Goal: Communication & Community: Answer question/provide support

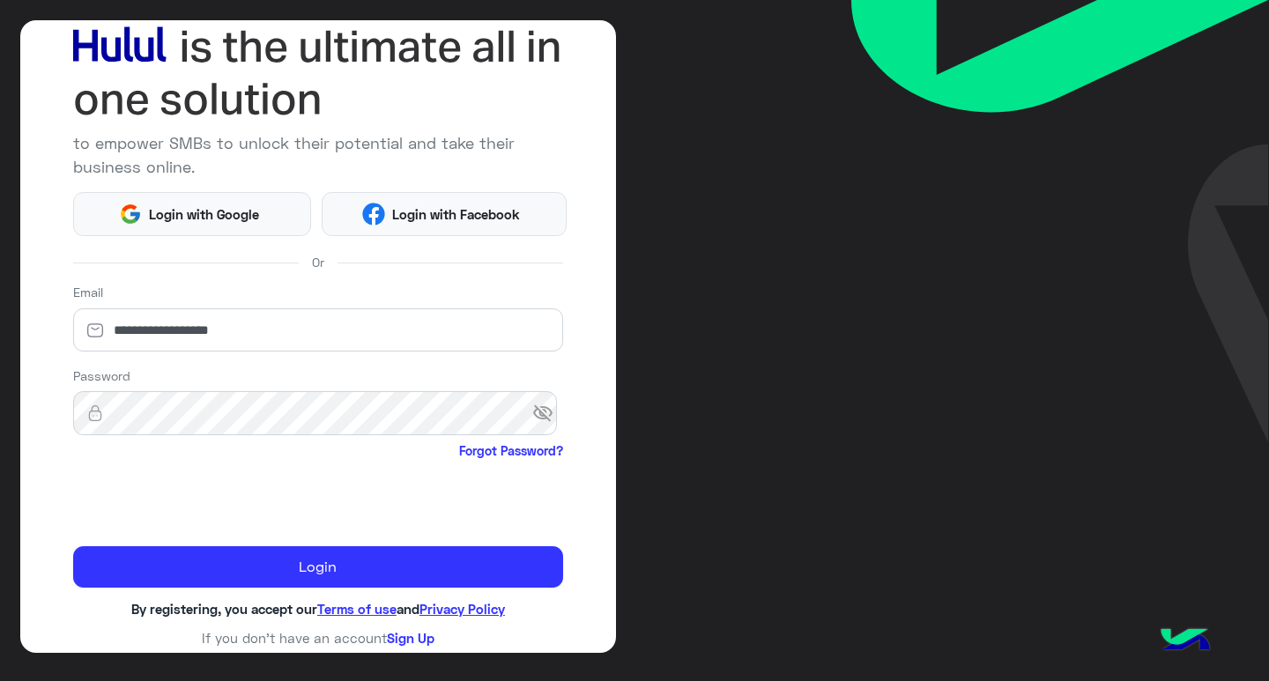
scroll to position [108, 0]
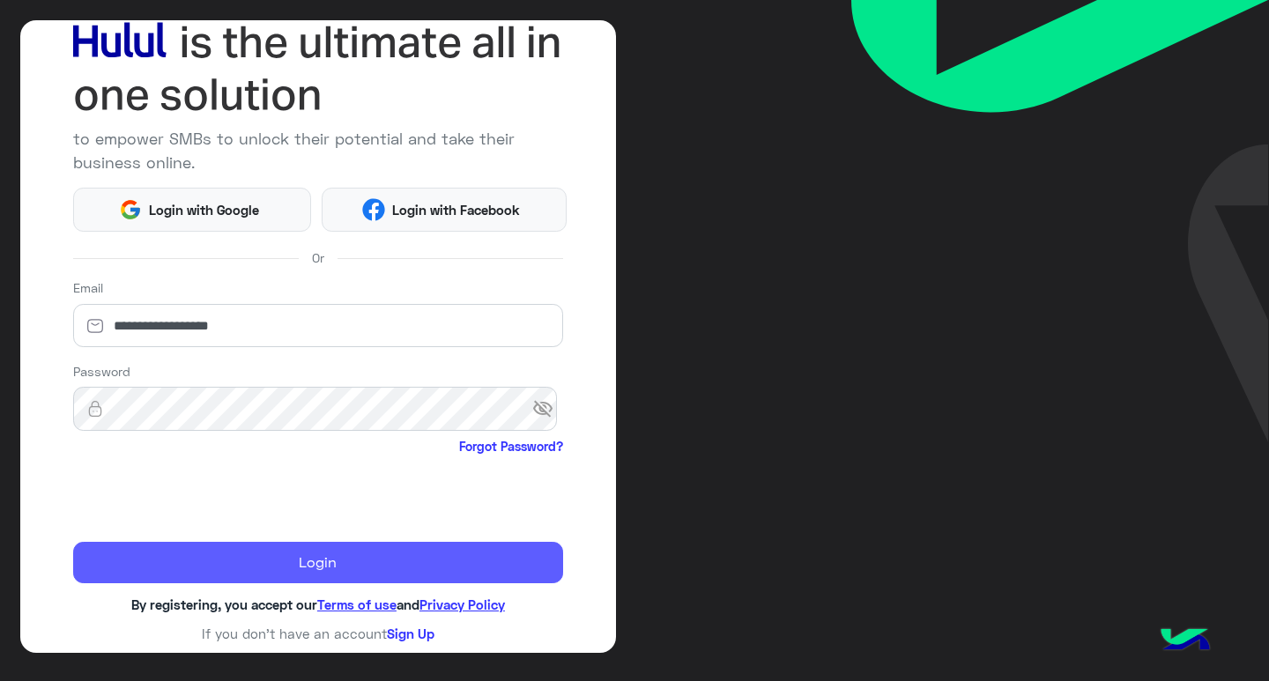
click at [389, 557] on button "Login" at bounding box center [318, 563] width 491 height 42
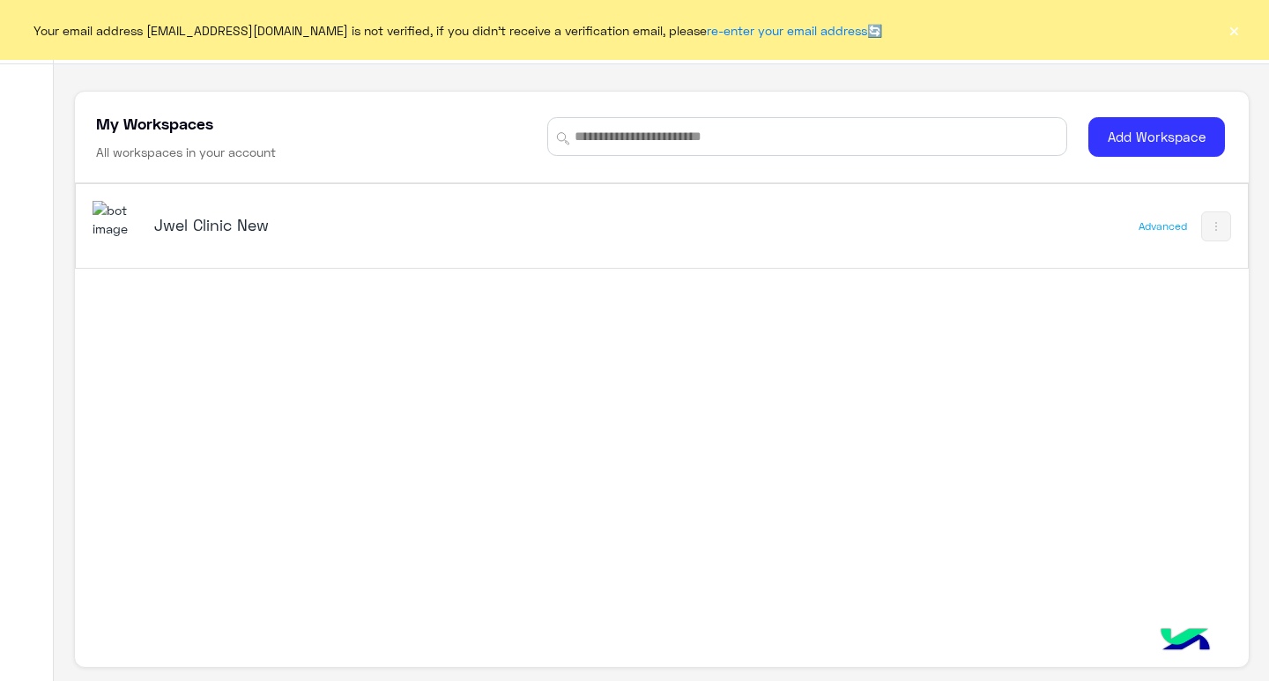
click at [1233, 36] on button "×" at bounding box center [1234, 30] width 18 height 18
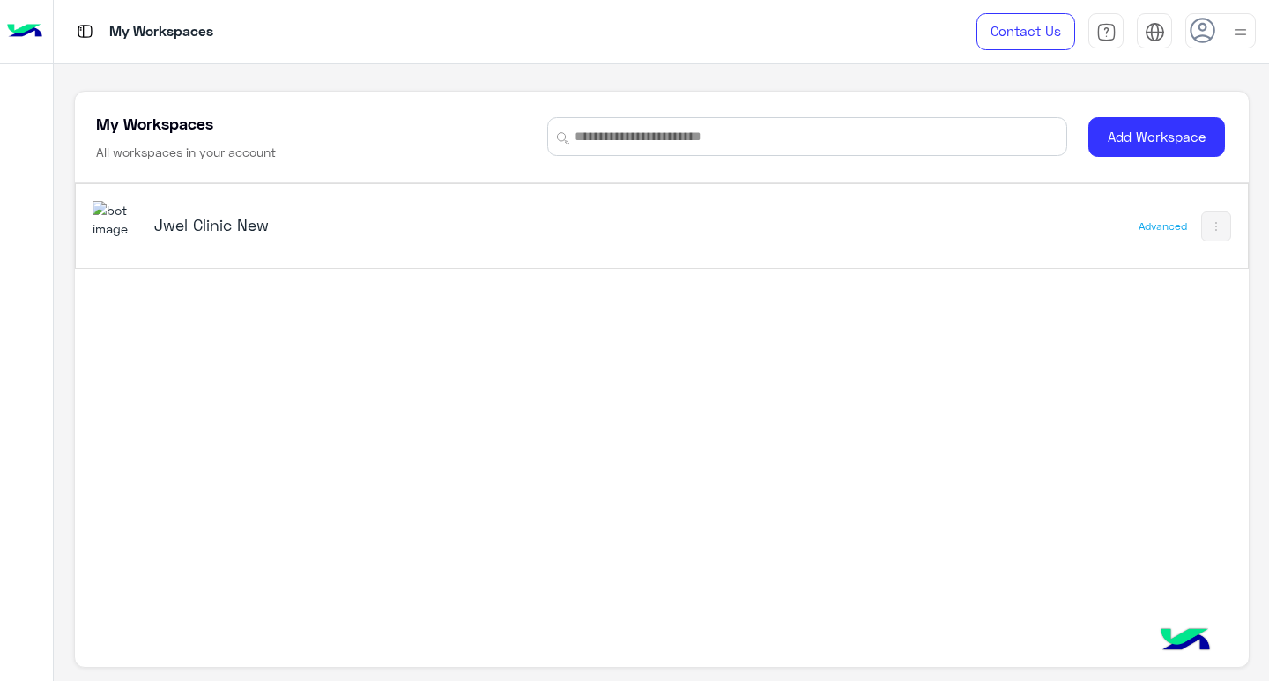
click at [136, 220] on img at bounding box center [117, 220] width 48 height 38
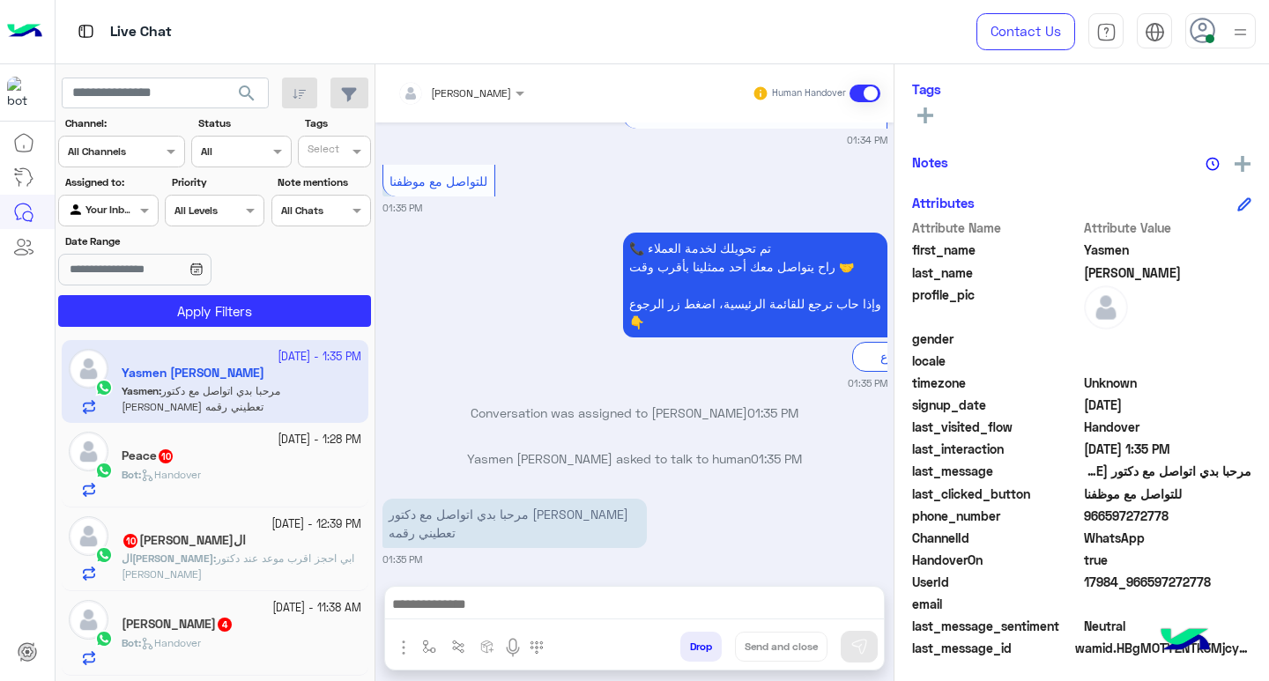
scroll to position [290, 0]
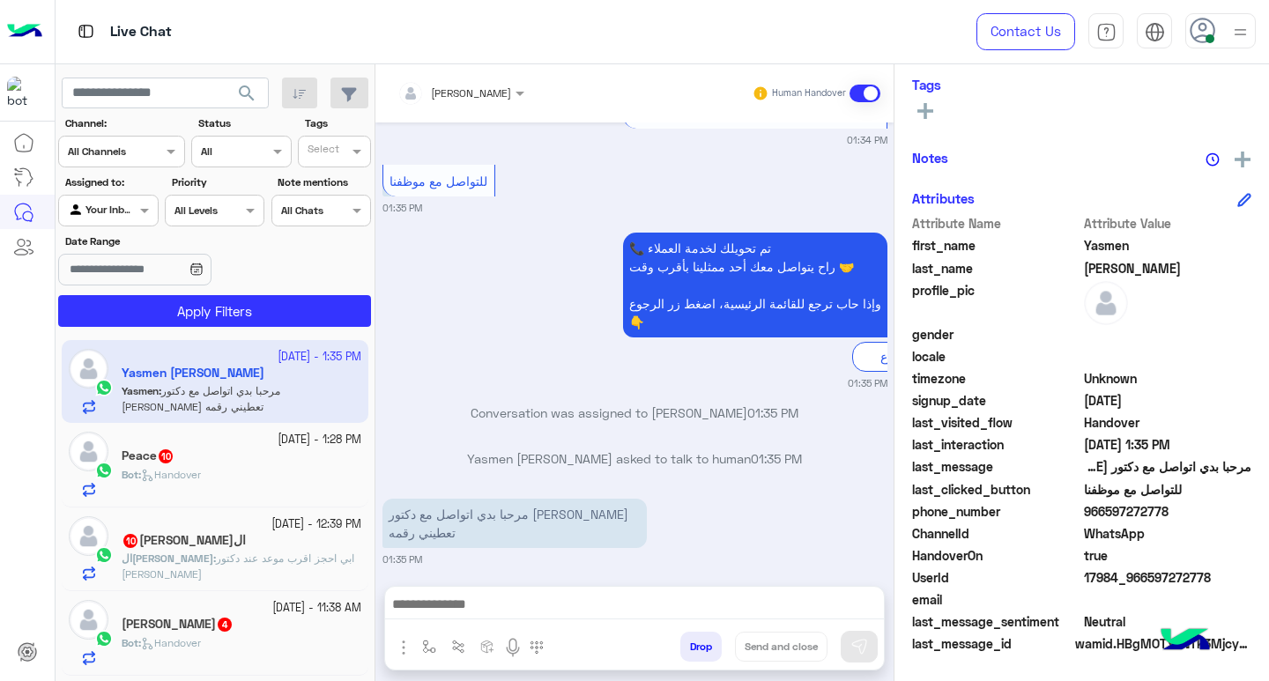
drag, startPoint x: 1105, startPoint y: 512, endPoint x: 1170, endPoint y: 515, distance: 65.3
click at [1170, 515] on span "966597272778" at bounding box center [1168, 511] width 168 height 19
copy span "597272778"
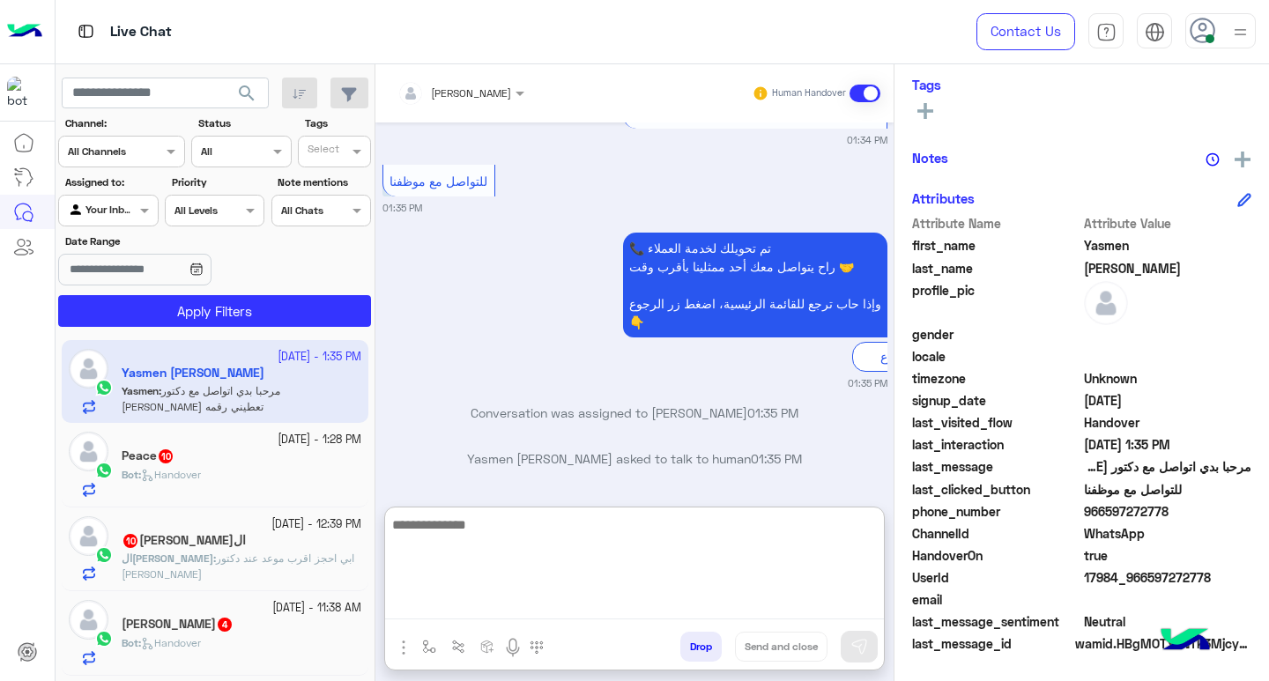
click at [495, 611] on textarea at bounding box center [634, 567] width 499 height 106
